Goal: Task Accomplishment & Management: Use online tool/utility

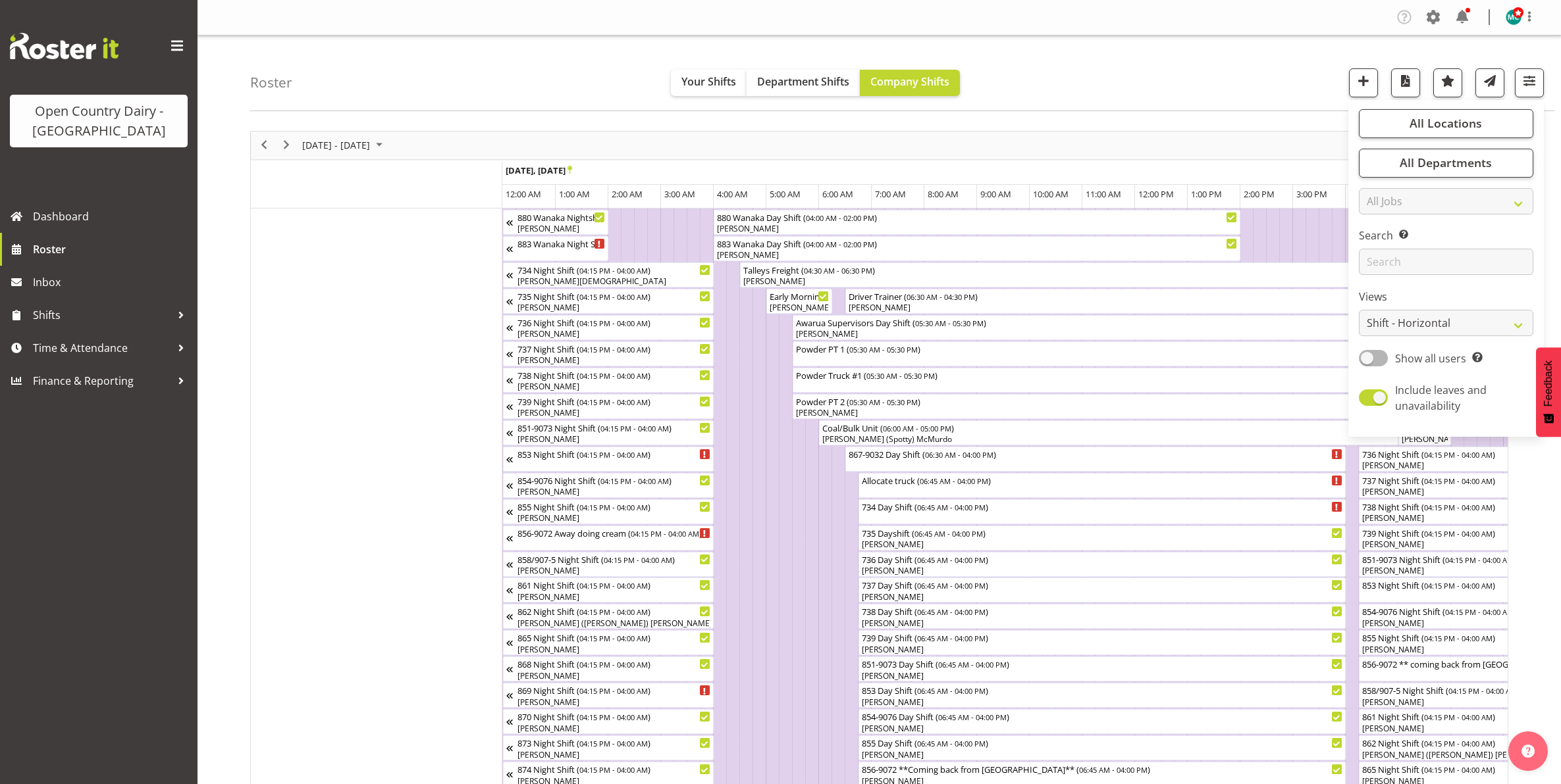
select select "shiftH"
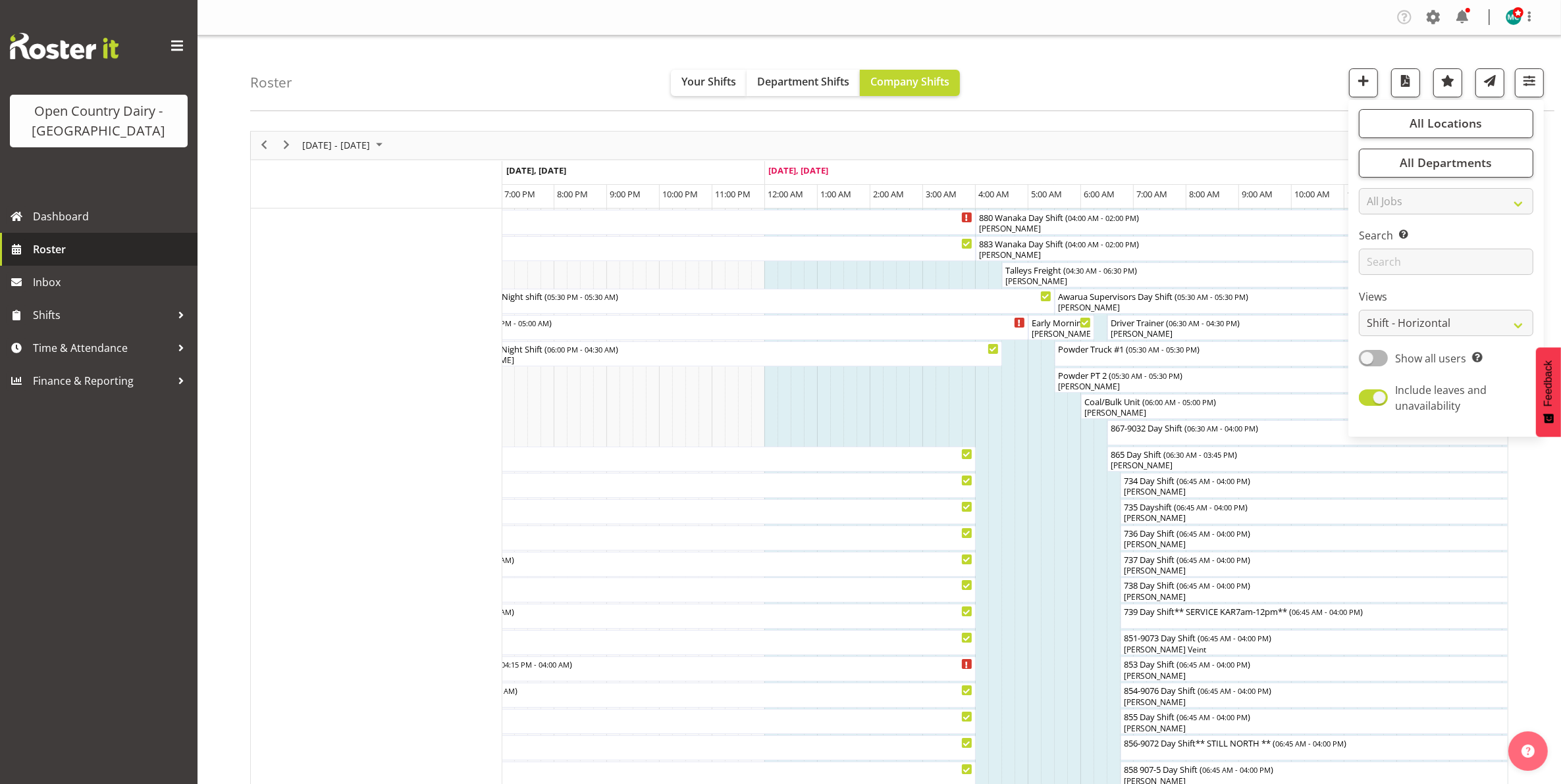
click at [53, 257] on span "Roster" at bounding box center [112, 249] width 158 height 19
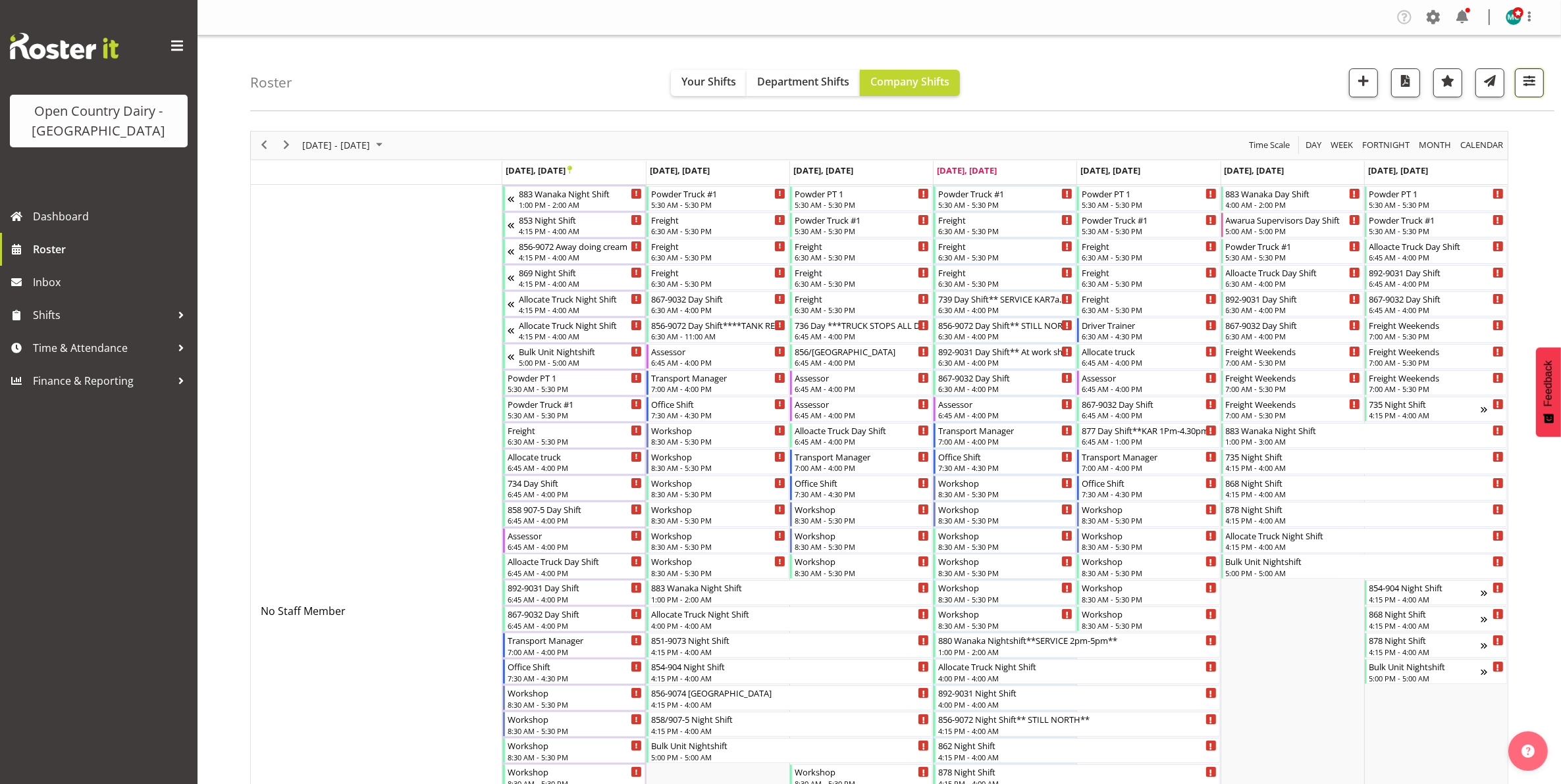
click at [1539, 76] on button "button" at bounding box center [1529, 83] width 29 height 29
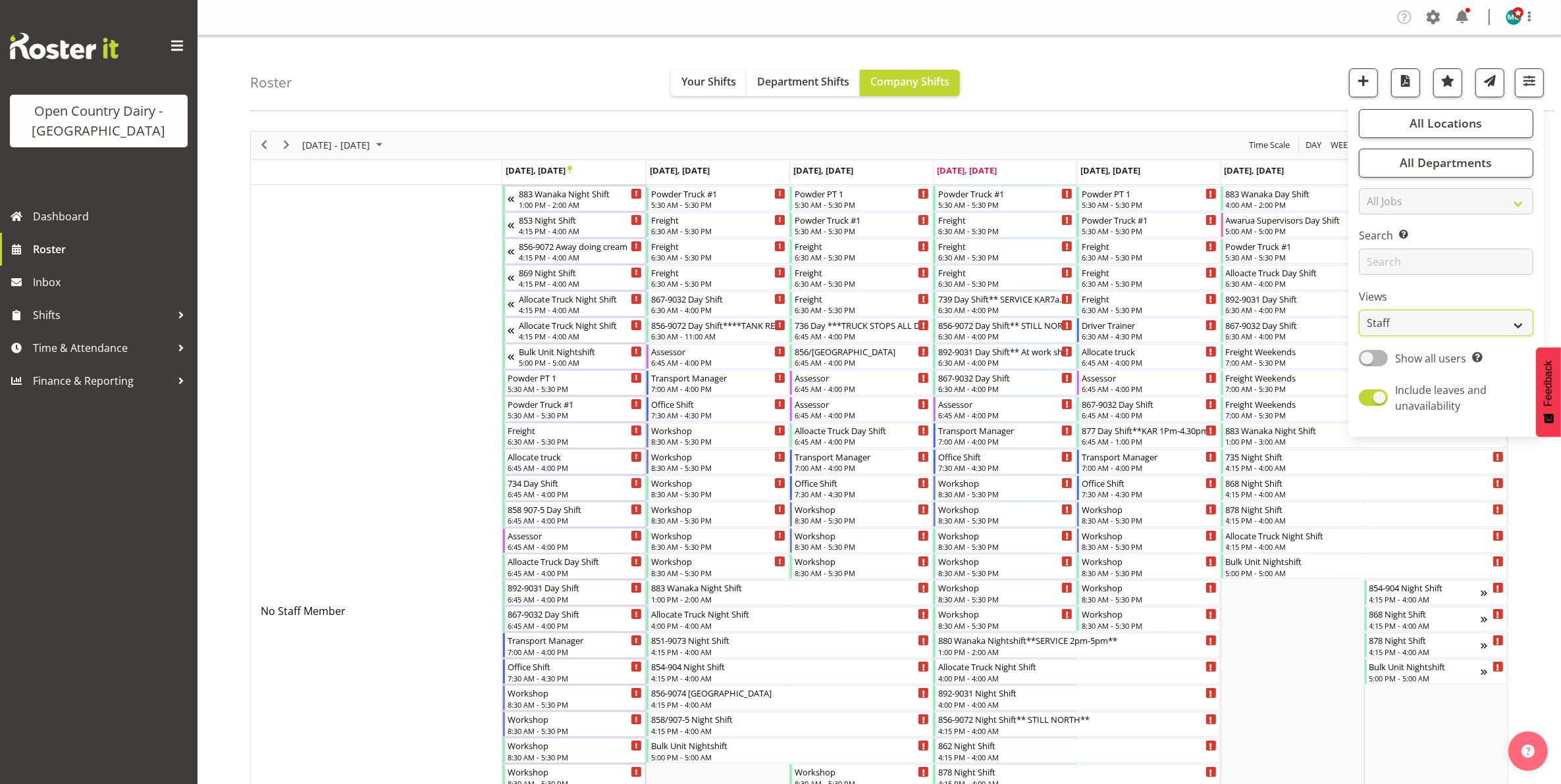
click at [1434, 328] on select "Staff Role Shift - Horizontal Shift - Vertical Staff - Location" at bounding box center [1446, 323] width 175 height 26
select select "shiftH"
click at [1359, 310] on select "Staff Role Shift - Horizontal Shift - Vertical Staff - Location" at bounding box center [1446, 323] width 175 height 26
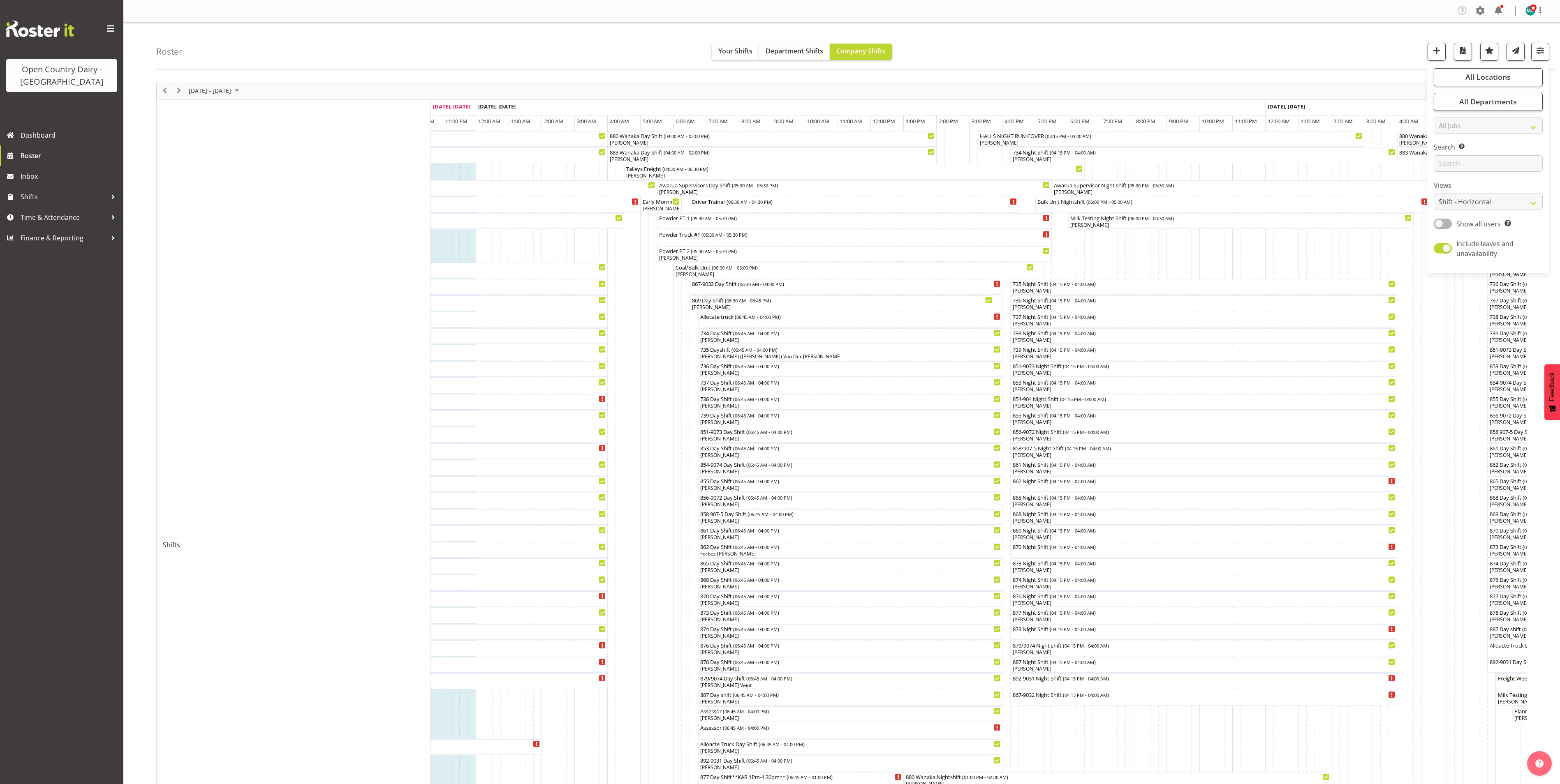
scroll to position [0, 3113]
